Goal: Task Accomplishment & Management: Complete application form

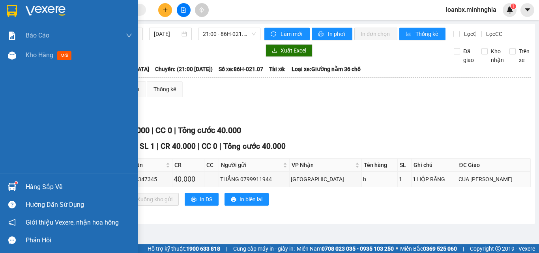
click at [22, 72] on div "Báo cáo Báo cáo dòng tiền (nhân viên) Doanh số tạo đơn theo VP gửi (nhân viên) …" at bounding box center [69, 100] width 138 height 148
click at [33, 61] on div "Kho hàng mới" at bounding box center [79, 55] width 106 height 20
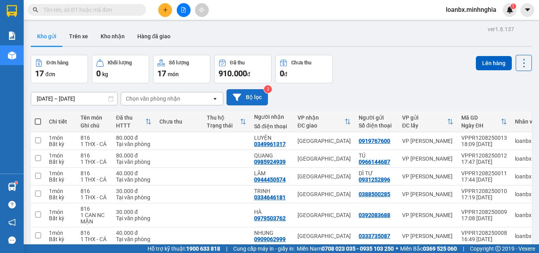
click at [253, 96] on button "Bộ lọc" at bounding box center [246, 97] width 41 height 16
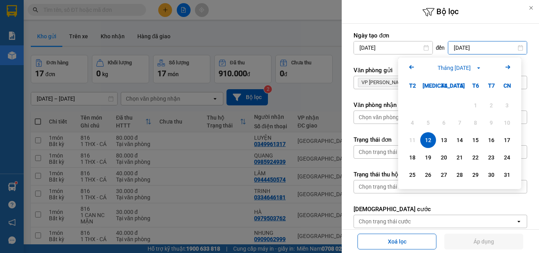
drag, startPoint x: 470, startPoint y: 50, endPoint x: 473, endPoint y: 67, distance: 16.5
click at [469, 50] on input "[DATE]" at bounding box center [487, 47] width 78 height 13
click at [433, 138] on div "12" at bounding box center [427, 139] width 11 height 9
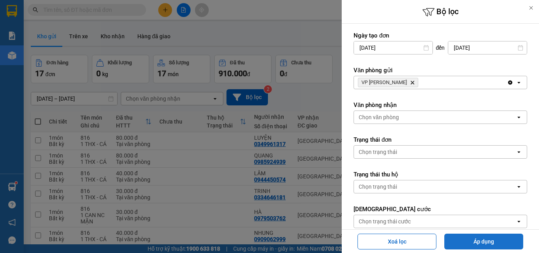
click at [502, 240] on button "Áp dụng" at bounding box center [483, 241] width 79 height 16
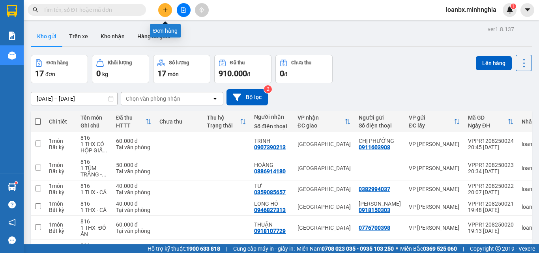
click at [164, 10] on icon "plus" at bounding box center [165, 10] width 6 height 6
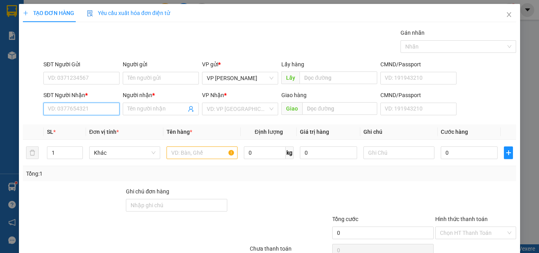
drag, startPoint x: 70, startPoint y: 110, endPoint x: 68, endPoint y: 97, distance: 13.2
click at [69, 109] on input "SĐT Người Nhận *" at bounding box center [81, 109] width 76 height 13
drag, startPoint x: 78, startPoint y: 121, endPoint x: 78, endPoint y: 127, distance: 5.5
click at [78, 121] on div "0919920737 - LOAN" at bounding box center [81, 124] width 66 height 9
type input "0919920737"
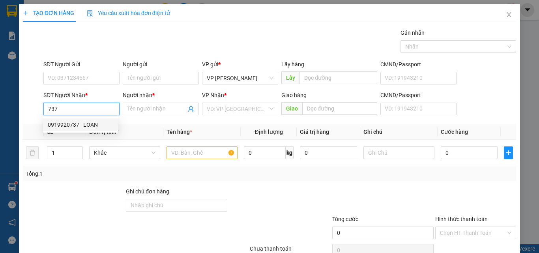
type input "LOAN"
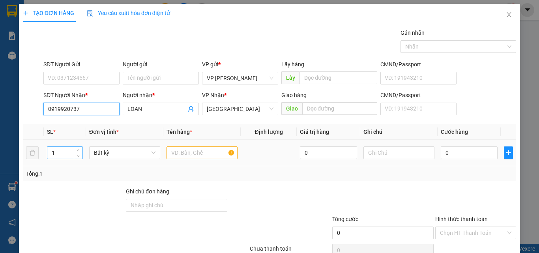
type input "0919920737"
drag, startPoint x: 62, startPoint y: 152, endPoint x: 46, endPoint y: 155, distance: 16.5
click at [47, 157] on div "1" at bounding box center [65, 152] width 36 height 13
type input "6"
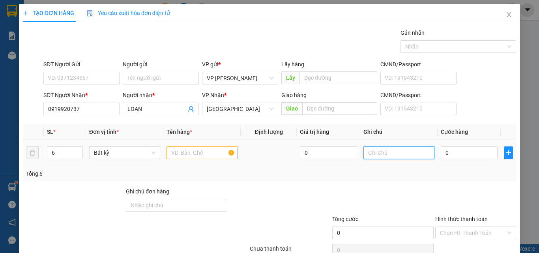
click at [382, 157] on input "text" at bounding box center [398, 152] width 71 height 13
type input "6 BAO XANH - QÁO"
click at [456, 154] on input "0" at bounding box center [468, 152] width 57 height 13
type input "4"
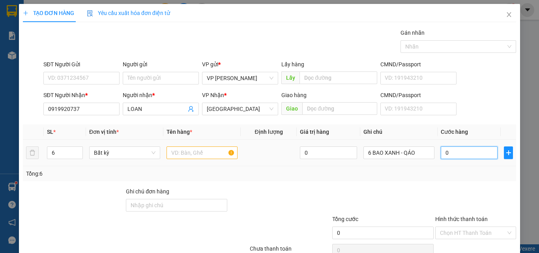
type input "4"
type input "42"
type input "420"
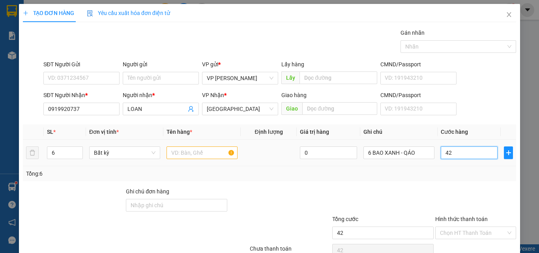
type input "420"
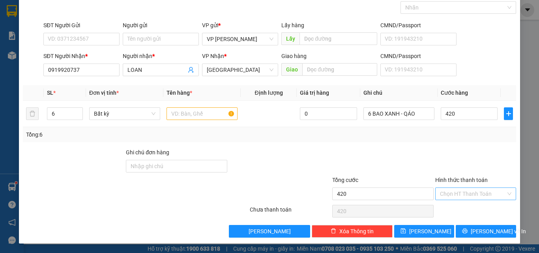
type input "420.000"
drag, startPoint x: 459, startPoint y: 187, endPoint x: 461, endPoint y: 196, distance: 8.5
click at [461, 194] on input "Hình thức thanh toán" at bounding box center [473, 194] width 66 height 12
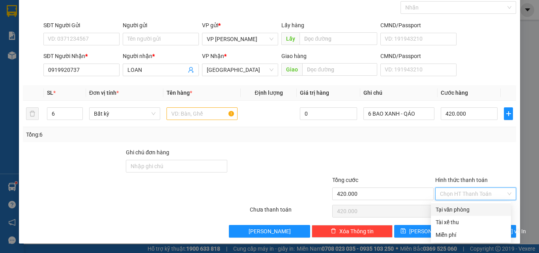
drag, startPoint x: 461, startPoint y: 207, endPoint x: 463, endPoint y: 218, distance: 10.7
click at [461, 208] on div "Tại văn phòng" at bounding box center [470, 209] width 71 height 9
type input "0"
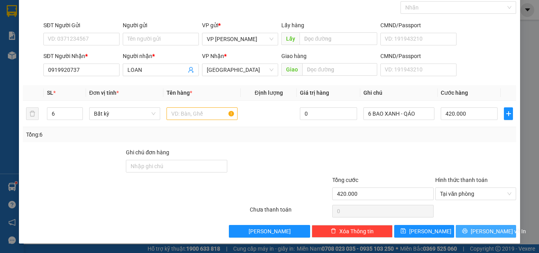
click at [469, 226] on button "[PERSON_NAME] và In" at bounding box center [485, 231] width 60 height 13
click at [196, 119] on input "text" at bounding box center [201, 113] width 71 height 13
type input "816"
click at [465, 231] on icon "printer" at bounding box center [464, 230] width 5 height 5
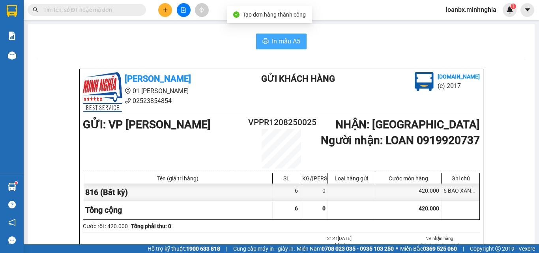
drag, startPoint x: 307, startPoint y: 47, endPoint x: 269, endPoint y: 45, distance: 37.9
click at [268, 45] on button "In mẫu A5" at bounding box center [281, 42] width 50 height 16
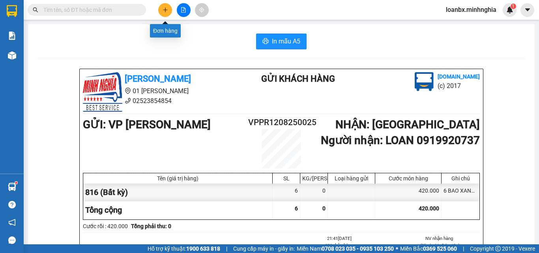
click at [164, 9] on icon "plus" at bounding box center [165, 10] width 6 height 6
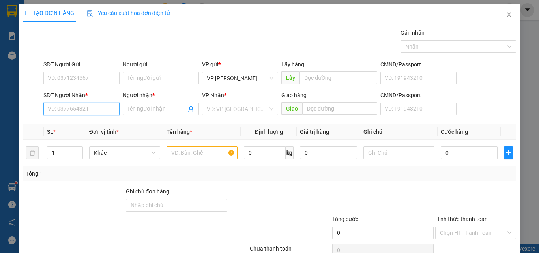
click at [54, 109] on input "SĐT Người Nhận *" at bounding box center [81, 109] width 76 height 13
click at [92, 128] on div "0934179907 - TRỌNG HẬU" at bounding box center [81, 124] width 67 height 9
type input "0934179907"
type input "TRỌNG HẬU"
type input "0934179907"
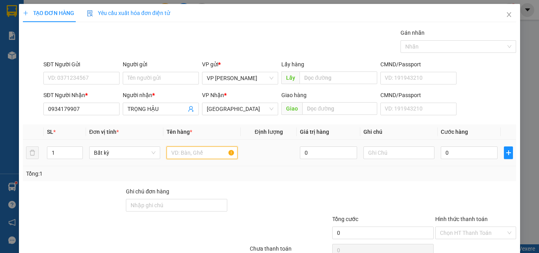
click at [183, 151] on input "text" at bounding box center [201, 152] width 71 height 13
type input "816"
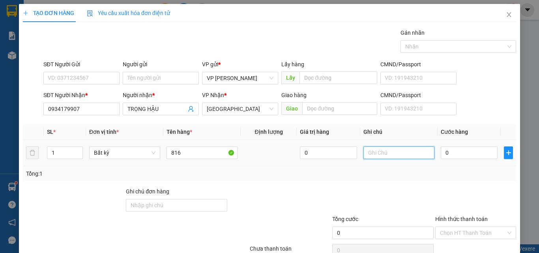
click at [392, 155] on input "text" at bounding box center [398, 152] width 71 height 13
drag, startPoint x: 376, startPoint y: 152, endPoint x: 372, endPoint y: 155, distance: 5.0
click at [372, 155] on input "1 TYK" at bounding box center [398, 152] width 71 height 13
type input "1 TÚM XANH - QÁO"
click at [456, 155] on input "0" at bounding box center [468, 152] width 57 height 13
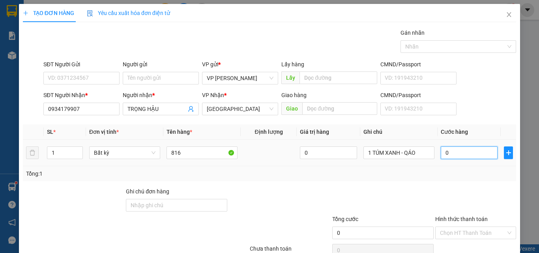
type input "5"
type input "50"
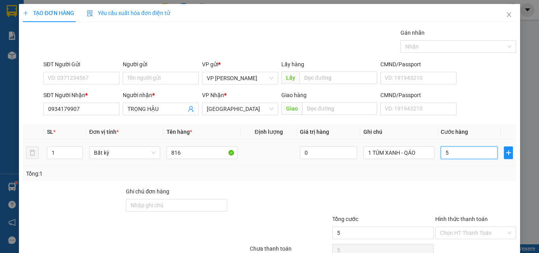
type input "50"
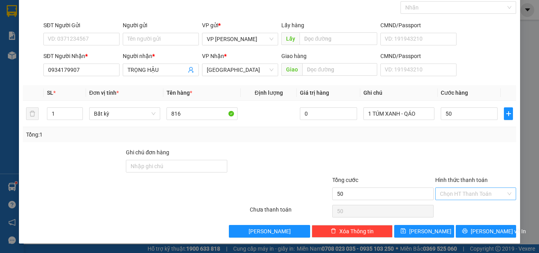
type input "50.000"
drag, startPoint x: 453, startPoint y: 187, endPoint x: 453, endPoint y: 192, distance: 5.1
click at [453, 190] on div "Hình thức thanh toán Chọn HT Thanh Toán" at bounding box center [475, 189] width 81 height 28
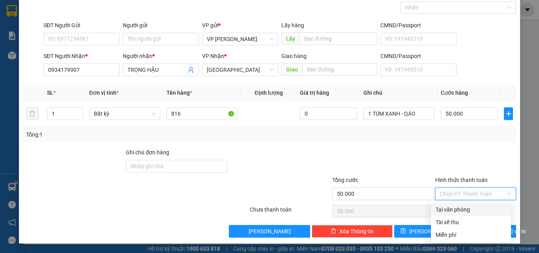
drag, startPoint x: 453, startPoint y: 198, endPoint x: 453, endPoint y: 209, distance: 11.4
click at [453, 201] on div "Hình thức thanh toán Chọn HT Thanh Toán" at bounding box center [475, 189] width 81 height 28
click at [453, 209] on div "Tại văn phòng" at bounding box center [470, 209] width 71 height 9
type input "0"
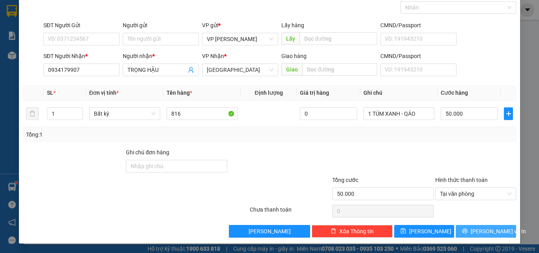
click at [486, 229] on span "[PERSON_NAME] và In" at bounding box center [497, 231] width 55 height 9
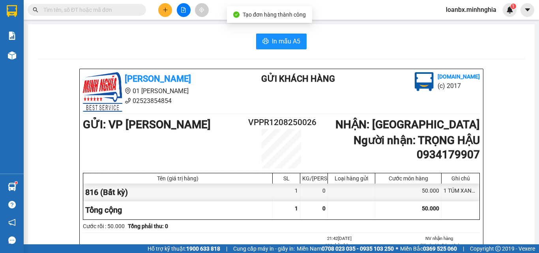
click at [281, 43] on span "In mẫu A5" at bounding box center [286, 41] width 28 height 10
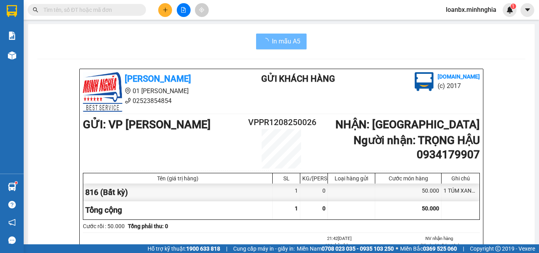
click at [164, 11] on icon "plus" at bounding box center [165, 10] width 6 height 6
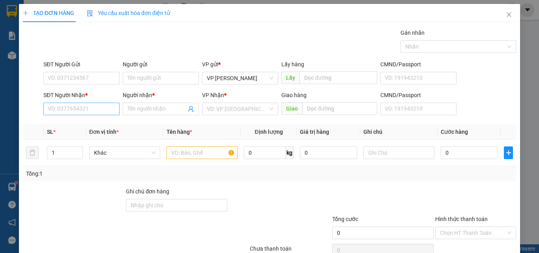
click at [73, 101] on div "SĐT Người Nhận *" at bounding box center [81, 97] width 76 height 12
click at [72, 109] on input "SĐT Người Nhận *" at bounding box center [81, 109] width 76 height 13
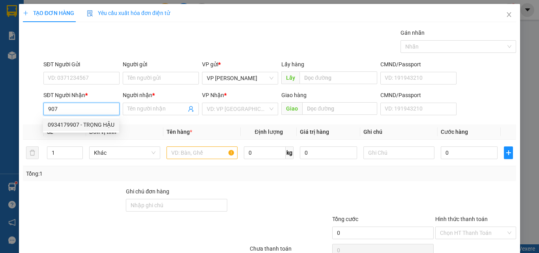
click at [67, 122] on div "0934179907 - TRỌNG HẬU" at bounding box center [81, 124] width 67 height 9
type input "0934179907"
type input "TRỌNG HẬU"
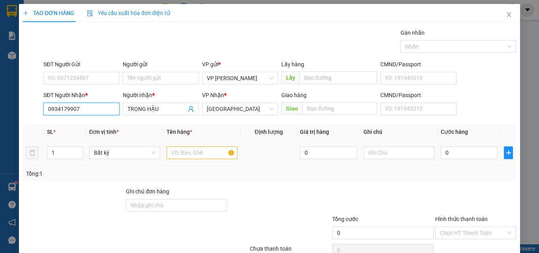
type input "0934179907"
click at [186, 152] on input "text" at bounding box center [201, 152] width 71 height 13
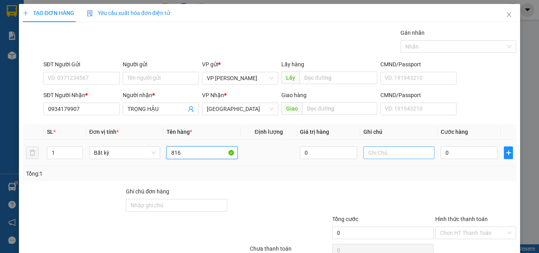
type input "816"
click at [383, 153] on input "text" at bounding box center [398, 152] width 71 height 13
type input "1 TÚM XANH - QÁO"
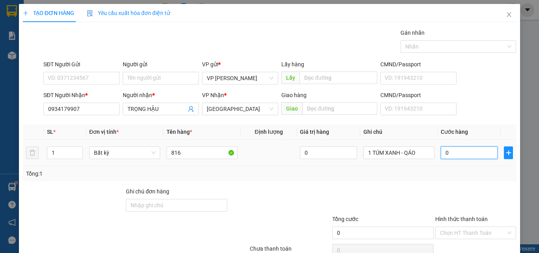
click at [445, 155] on input "0" at bounding box center [468, 152] width 57 height 13
type input "6"
type input "60"
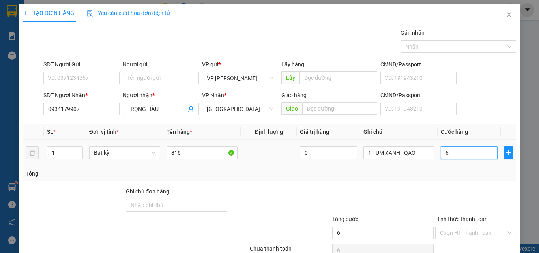
type input "60"
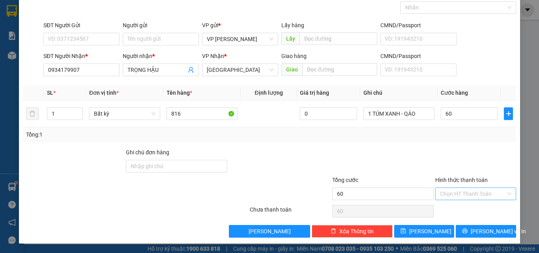
type input "60.000"
click at [452, 192] on input "Hình thức thanh toán" at bounding box center [473, 194] width 66 height 12
click at [461, 204] on div "Transit Pickup Surcharge Ids Transit Deliver Surcharge Ids Transit Deliver Surc…" at bounding box center [269, 113] width 493 height 248
click at [470, 198] on input "Hình thức thanh toán" at bounding box center [473, 194] width 66 height 12
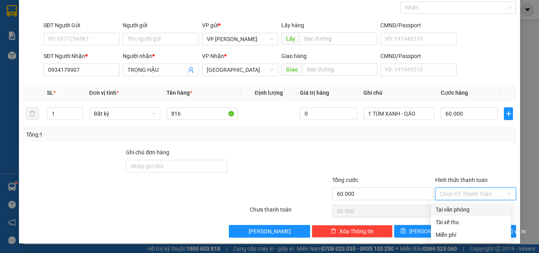
drag, startPoint x: 463, startPoint y: 209, endPoint x: 480, endPoint y: 215, distance: 18.6
click at [463, 209] on div "Tại văn phòng" at bounding box center [470, 209] width 71 height 9
type input "0"
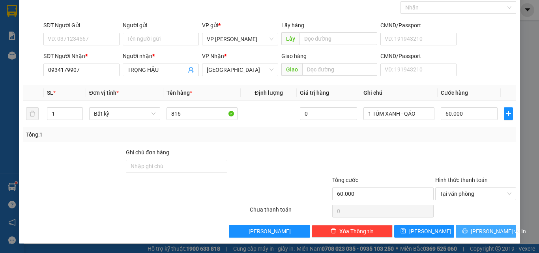
click at [498, 233] on button "[PERSON_NAME] và In" at bounding box center [485, 231] width 60 height 13
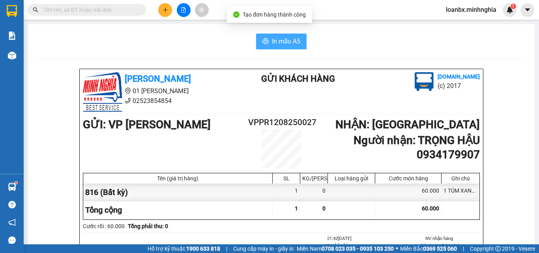
click at [272, 40] on span "In mẫu A5" at bounding box center [286, 41] width 28 height 10
click at [254, 45] on div "In mẫu A5" at bounding box center [280, 42] width 487 height 16
click at [290, 45] on span "In mẫu A5" at bounding box center [286, 41] width 28 height 10
